Goal: Information Seeking & Learning: Learn about a topic

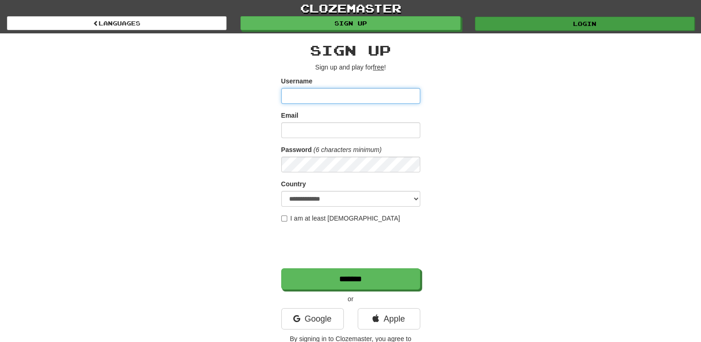
type input "**********"
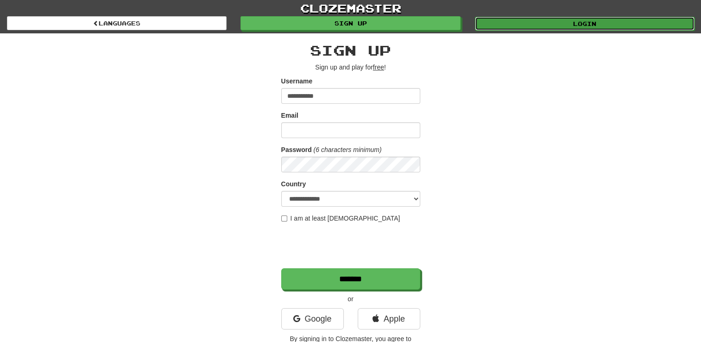
click at [558, 23] on link "Login" at bounding box center [584, 24] width 219 height 14
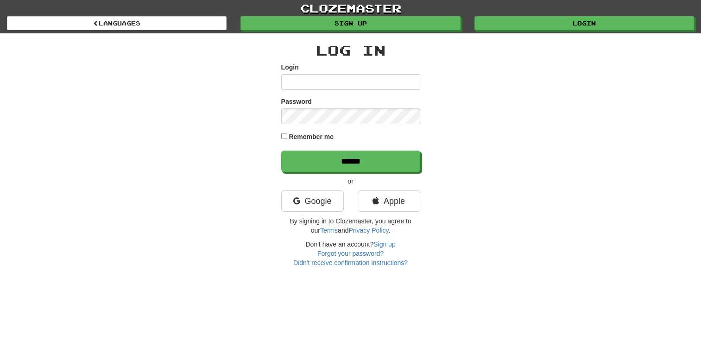
type input "**********"
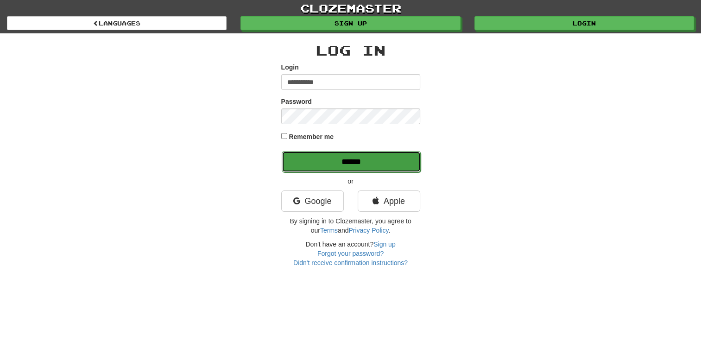
click at [316, 169] on input "******" at bounding box center [351, 161] width 139 height 21
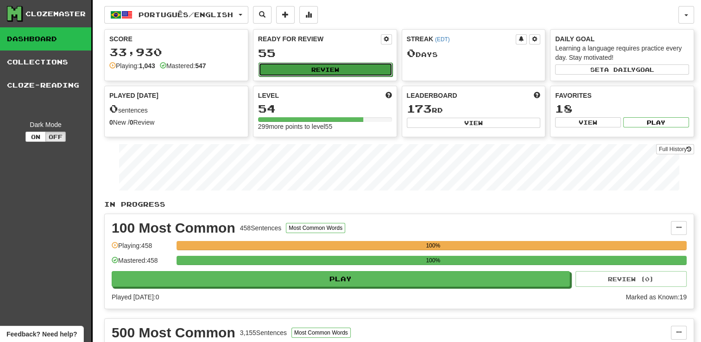
click at [324, 71] on button "Review" at bounding box center [325, 70] width 134 height 14
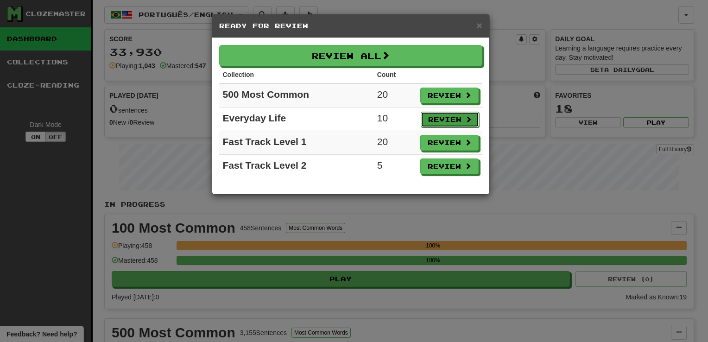
click at [428, 116] on button "Review" at bounding box center [449, 120] width 58 height 16
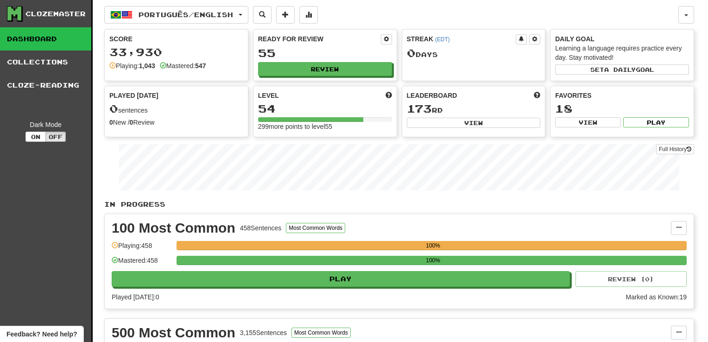
select select "**"
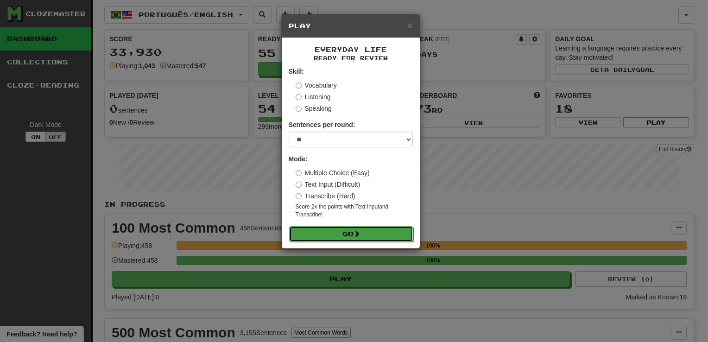
click at [357, 240] on button "Go" at bounding box center [351, 234] width 124 height 16
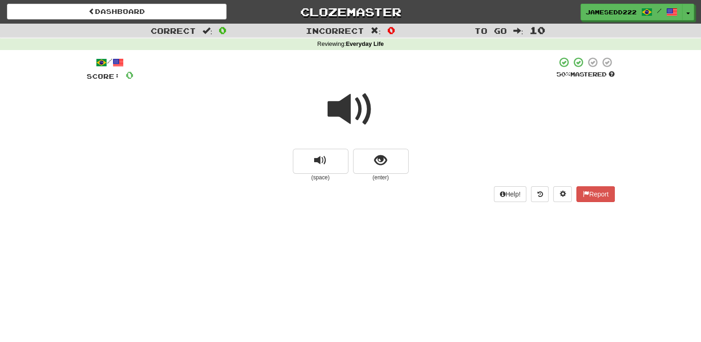
click at [368, 115] on span at bounding box center [350, 109] width 46 height 46
click at [360, 156] on button "show sentence" at bounding box center [381, 161] width 56 height 25
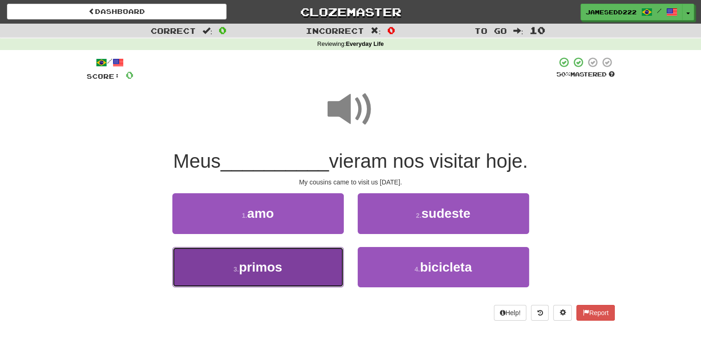
click at [238, 283] on button "3 . primos" at bounding box center [257, 267] width 171 height 40
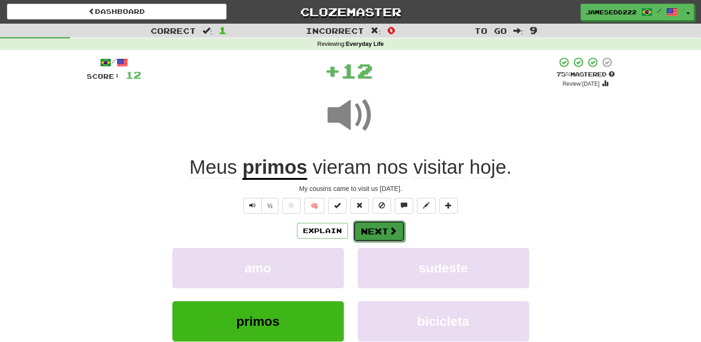
click at [380, 229] on button "Next" at bounding box center [379, 230] width 52 height 21
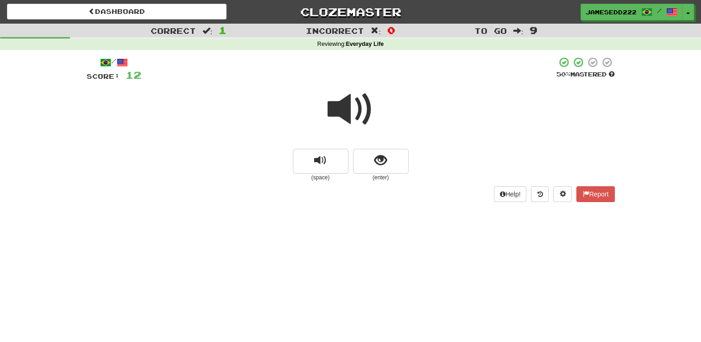
click at [345, 110] on span at bounding box center [350, 109] width 46 height 46
click at [379, 166] on span "show sentence" at bounding box center [380, 160] width 13 height 13
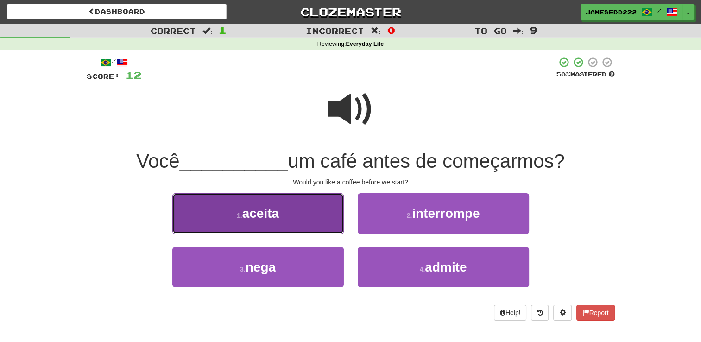
click at [290, 224] on button "1 . aceita" at bounding box center [257, 213] width 171 height 40
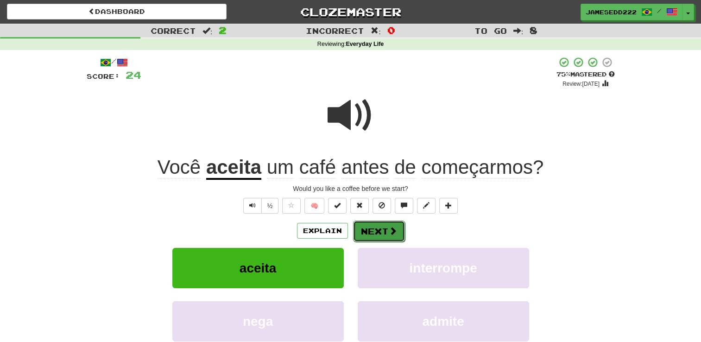
click at [384, 232] on button "Next" at bounding box center [379, 230] width 52 height 21
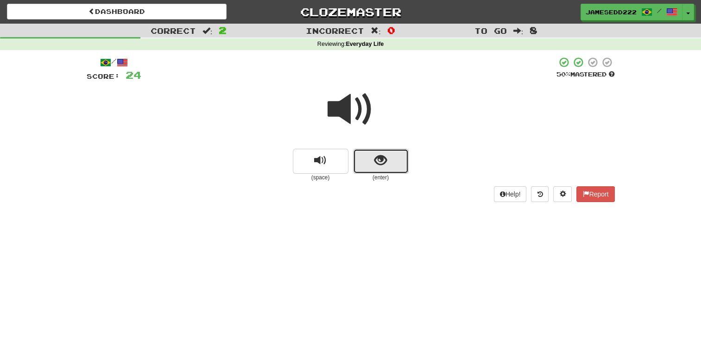
click at [365, 158] on button "show sentence" at bounding box center [381, 161] width 56 height 25
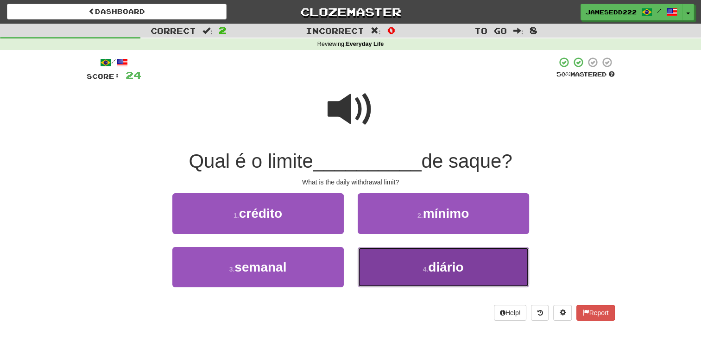
click at [507, 283] on button "4 . diário" at bounding box center [442, 267] width 171 height 40
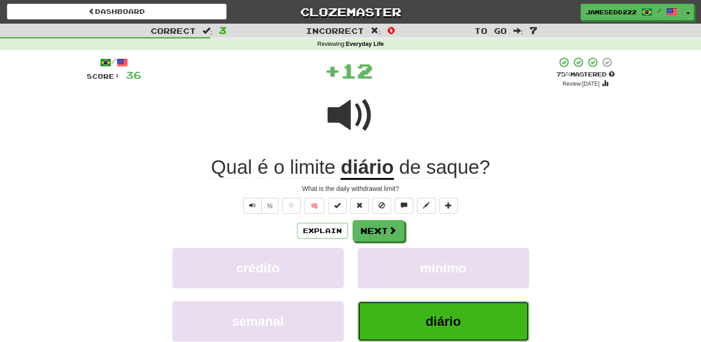
click at [414, 338] on button "diário" at bounding box center [442, 321] width 171 height 40
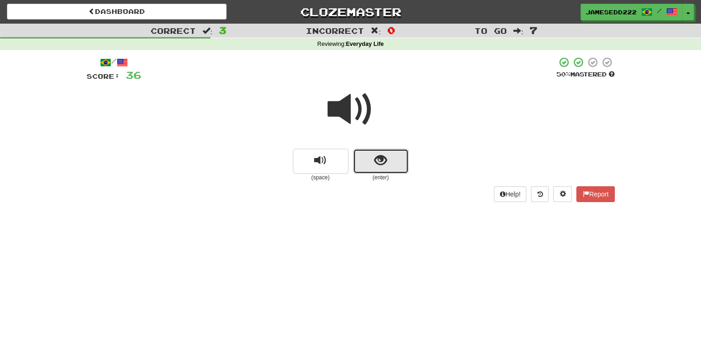
click at [382, 159] on span "show sentence" at bounding box center [380, 160] width 13 height 13
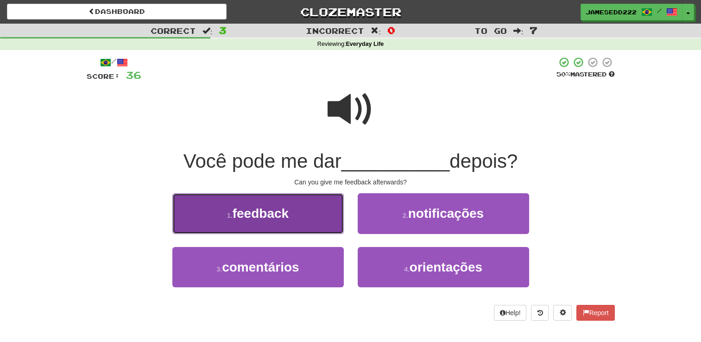
click at [257, 224] on button "1 . feedback" at bounding box center [257, 213] width 171 height 40
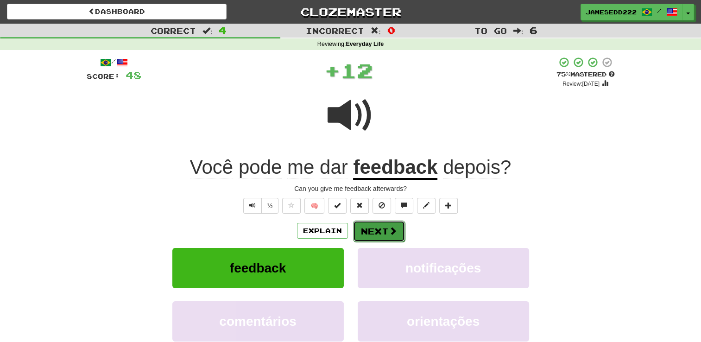
click at [372, 226] on button "Next" at bounding box center [379, 230] width 52 height 21
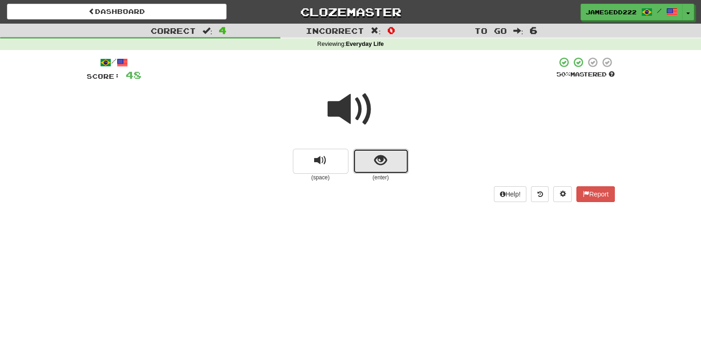
click at [378, 171] on button "show sentence" at bounding box center [381, 161] width 56 height 25
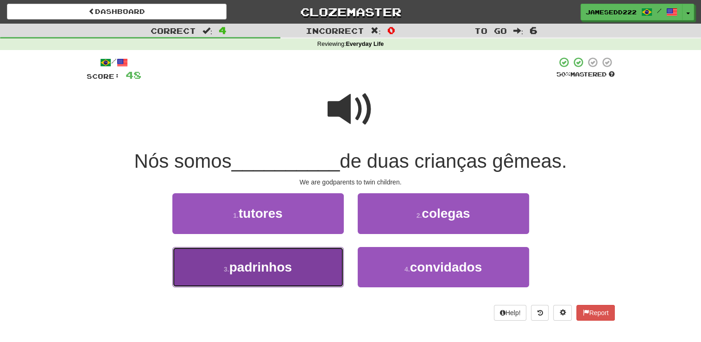
click at [298, 265] on button "3 . padrinhos" at bounding box center [257, 267] width 171 height 40
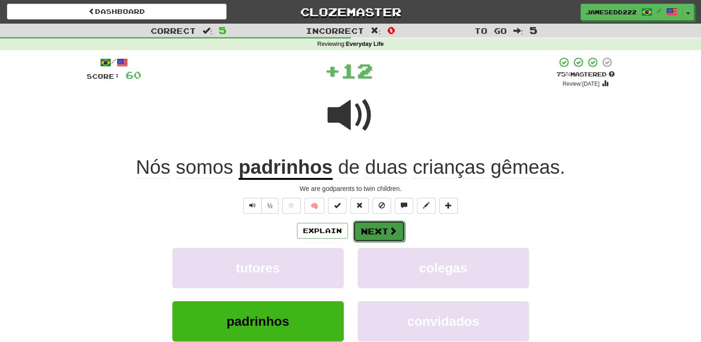
click at [377, 225] on button "Next" at bounding box center [379, 230] width 52 height 21
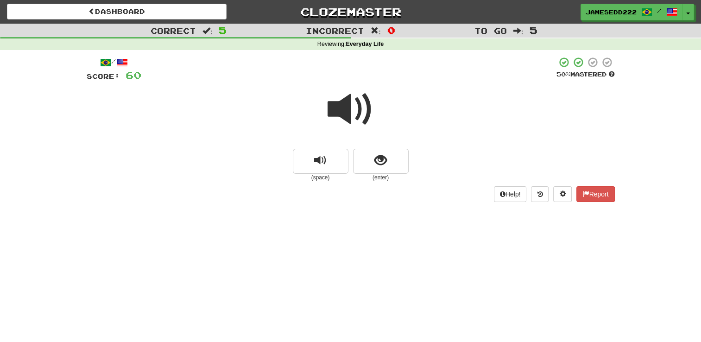
click at [345, 111] on span at bounding box center [350, 109] width 46 height 46
click at [395, 160] on button "show sentence" at bounding box center [381, 161] width 56 height 25
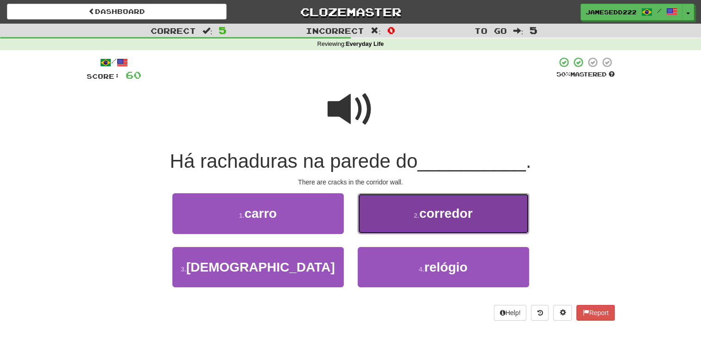
click at [420, 219] on span "corredor" at bounding box center [445, 213] width 53 height 14
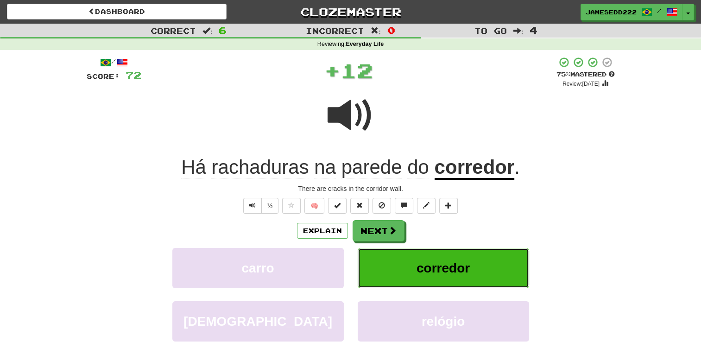
click at [404, 270] on button "corredor" at bounding box center [442, 268] width 171 height 40
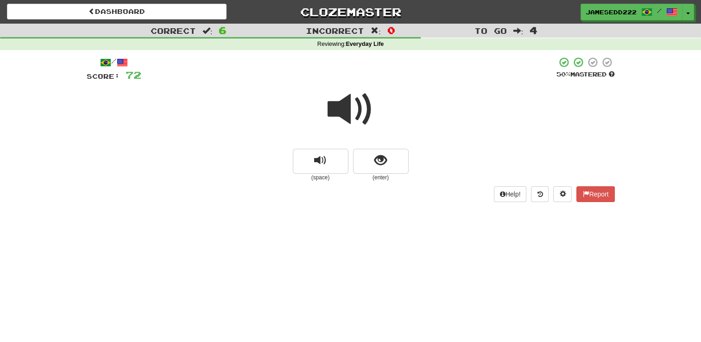
click at [356, 102] on span at bounding box center [350, 109] width 46 height 46
click at [382, 163] on span "show sentence" at bounding box center [380, 160] width 13 height 13
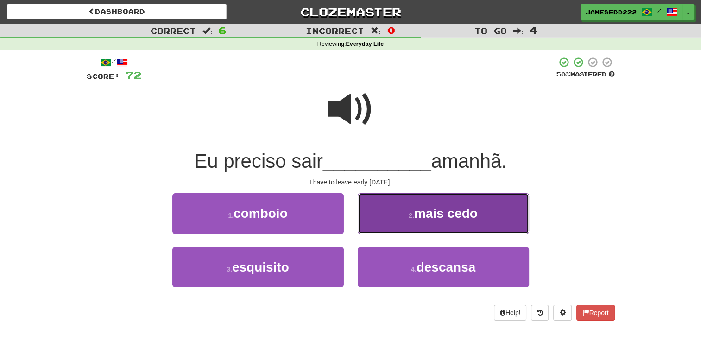
click at [483, 217] on button "2 . mais cedo" at bounding box center [442, 213] width 171 height 40
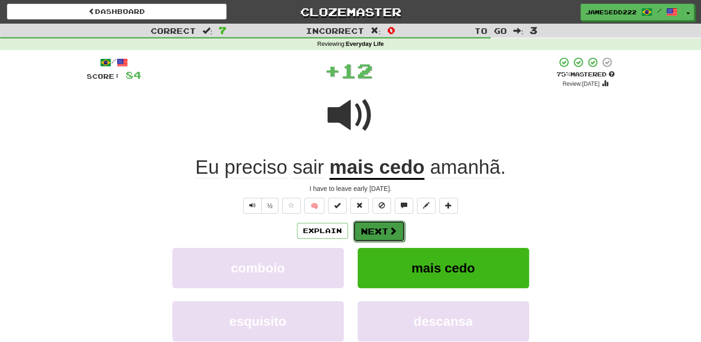
click at [388, 226] on span at bounding box center [392, 230] width 8 height 8
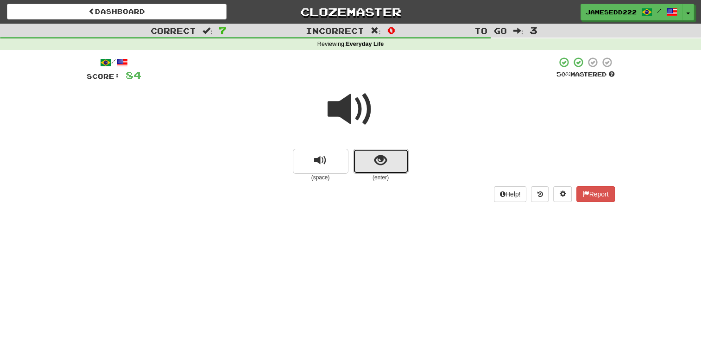
click at [392, 162] on button "show sentence" at bounding box center [381, 161] width 56 height 25
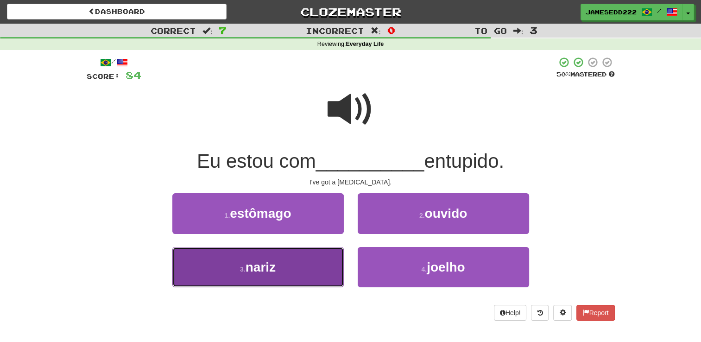
drag, startPoint x: 252, startPoint y: 262, endPoint x: 348, endPoint y: 245, distance: 97.3
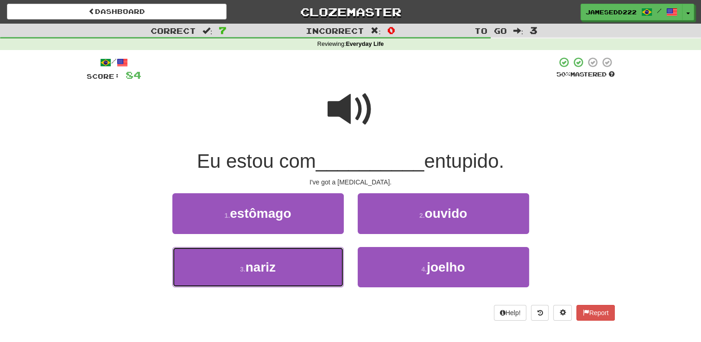
click at [254, 262] on span "nariz" at bounding box center [260, 267] width 30 height 14
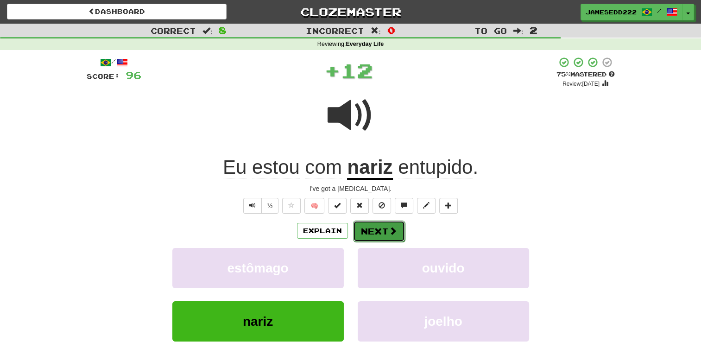
click at [362, 234] on button "Next" at bounding box center [379, 230] width 52 height 21
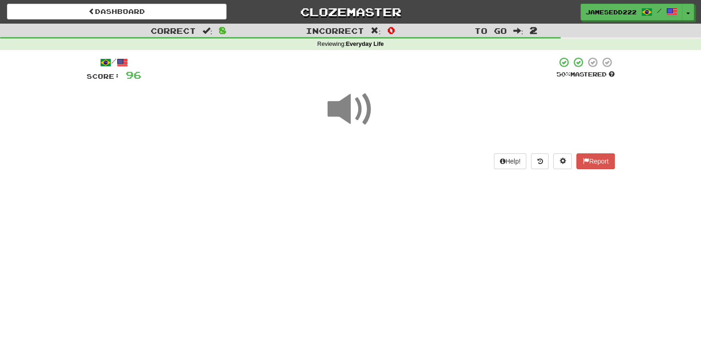
click at [364, 119] on span at bounding box center [350, 109] width 46 height 46
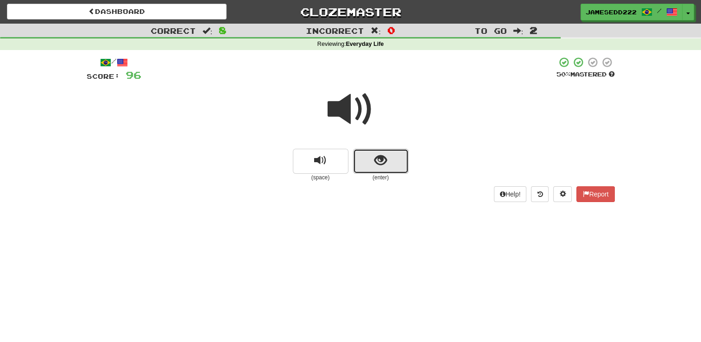
click at [383, 166] on span "show sentence" at bounding box center [380, 160] width 13 height 13
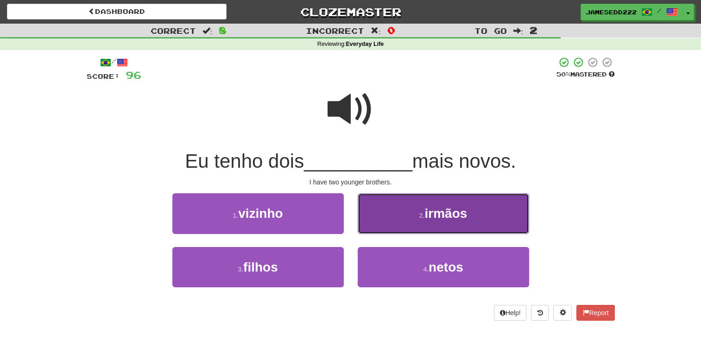
click at [430, 210] on span "irmãos" at bounding box center [445, 213] width 43 height 14
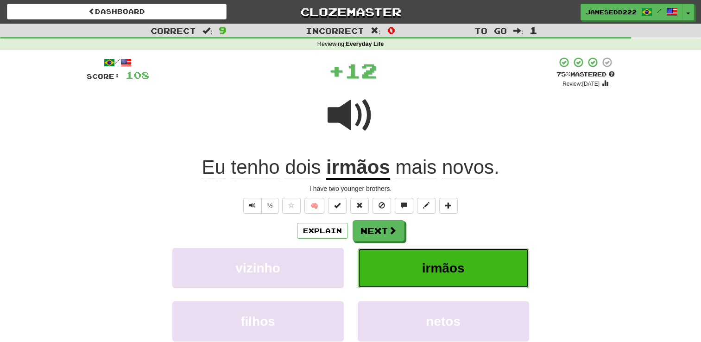
click at [437, 262] on span "irmãos" at bounding box center [443, 268] width 43 height 14
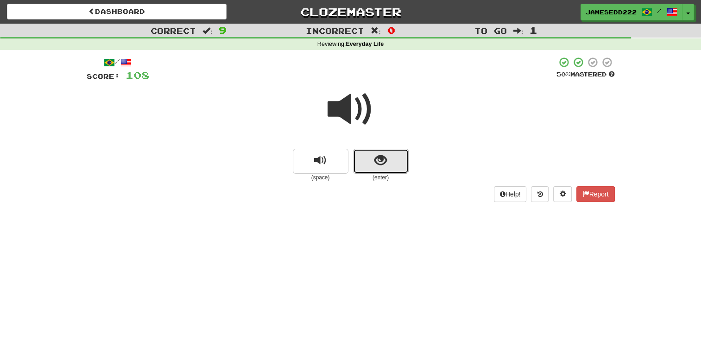
click at [376, 163] on span "show sentence" at bounding box center [380, 160] width 13 height 13
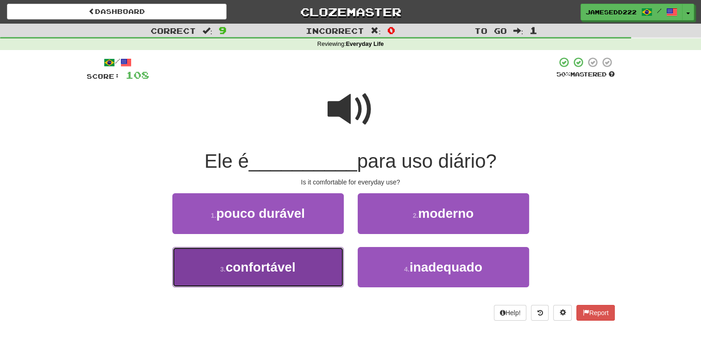
click at [253, 276] on button "3 . confortável" at bounding box center [257, 267] width 171 height 40
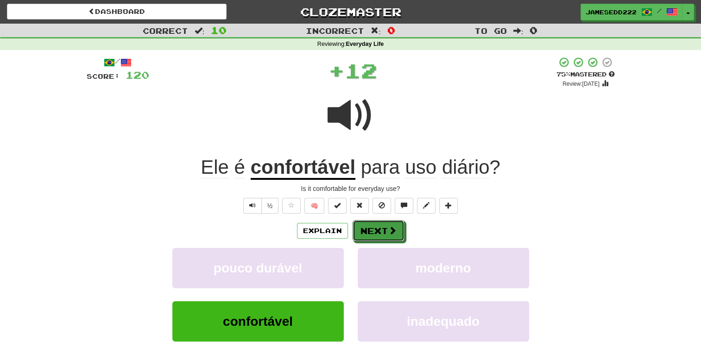
click at [382, 232] on button "Next" at bounding box center [378, 230] width 52 height 21
